Goal: Information Seeking & Learning: Learn about a topic

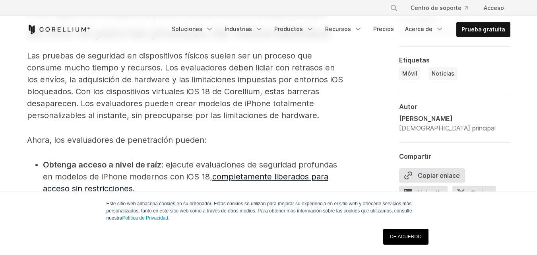
scroll to position [708, 0]
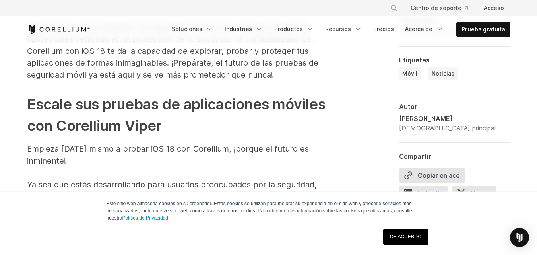
scroll to position [1598, 0]
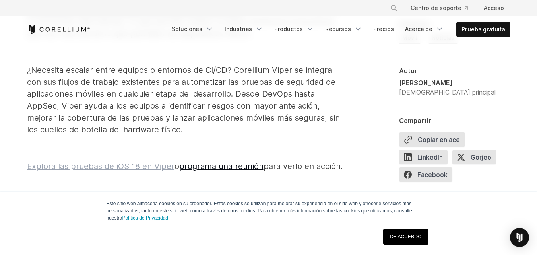
click at [133, 161] on font "Explora las pruebas de iOS 18 en Viper" at bounding box center [100, 166] width 147 height 10
click at [85, 161] on font "Explora las pruebas de iOS 18 en Viper" at bounding box center [100, 166] width 147 height 10
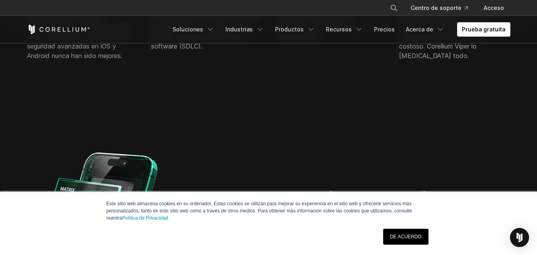
scroll to position [445, 0]
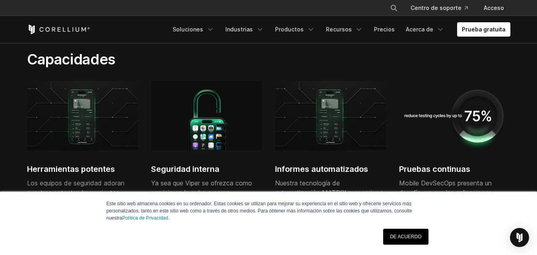
scroll to position [222, 0]
